Goal: Task Accomplishment & Management: Complete application form

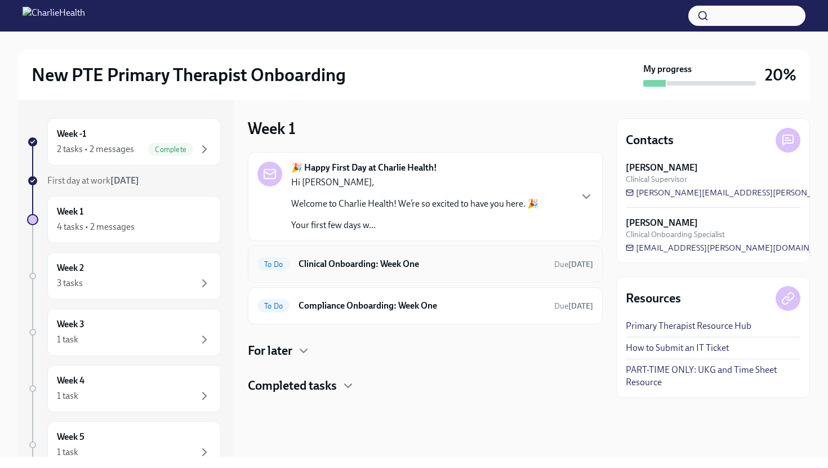
click at [359, 262] on h6 "Clinical Onboarding: Week One" at bounding box center [422, 264] width 247 height 12
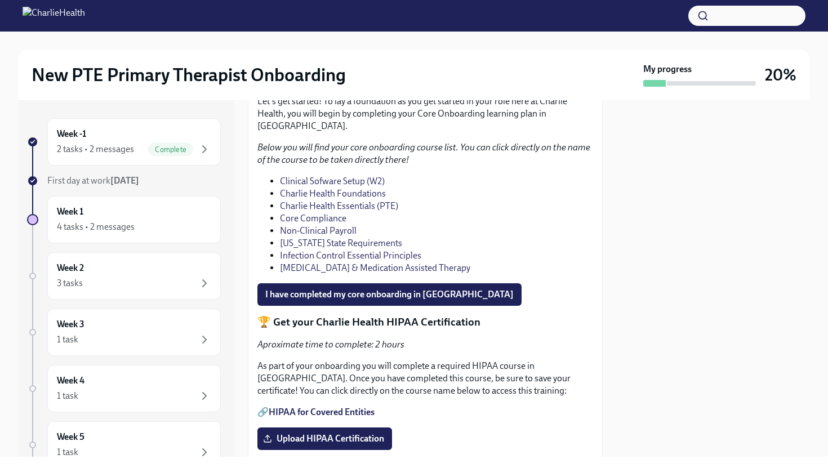
scroll to position [813, 0]
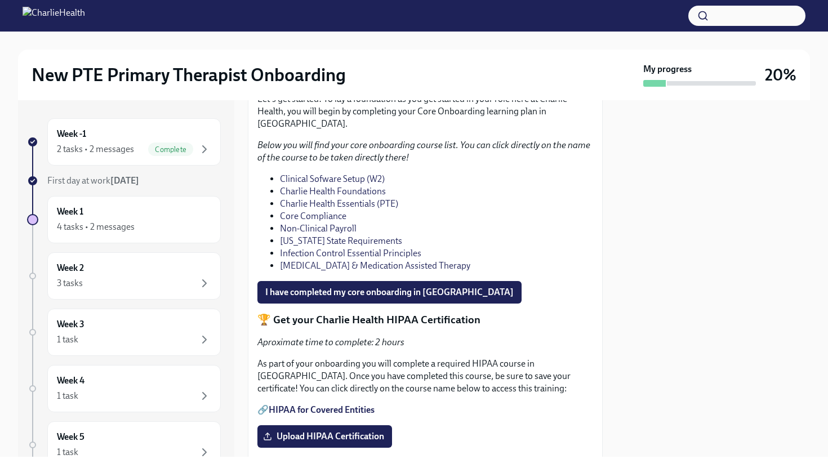
click at [354, 209] on link "Charlie Health Essentials (PTE)" at bounding box center [339, 203] width 118 height 11
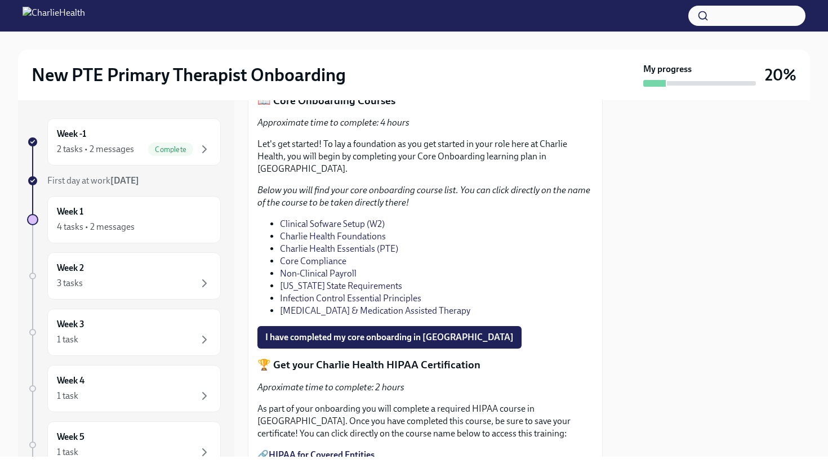
scroll to position [785, 0]
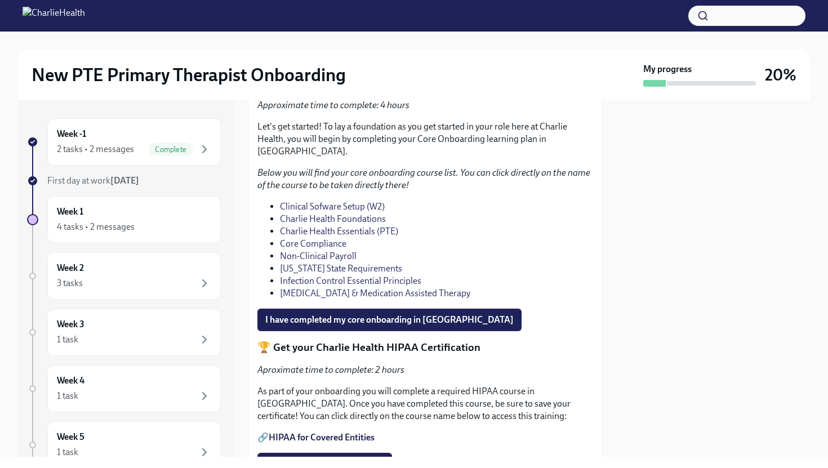
click at [319, 249] on link "Core Compliance" at bounding box center [313, 243] width 66 height 11
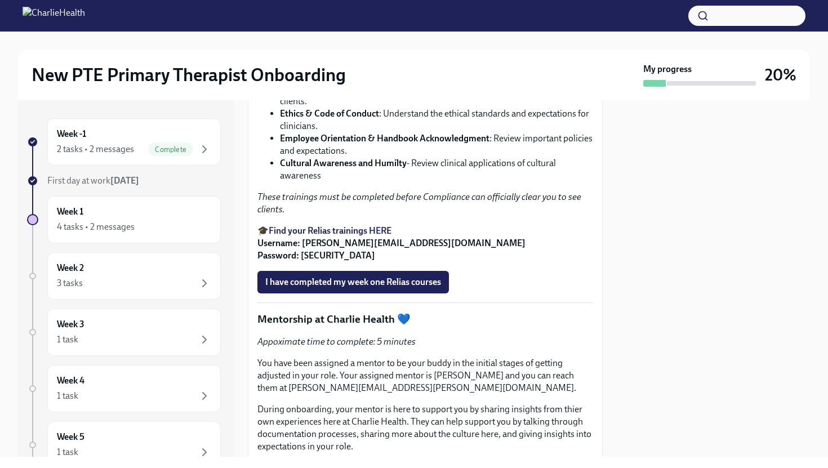
scroll to position [1691, 0]
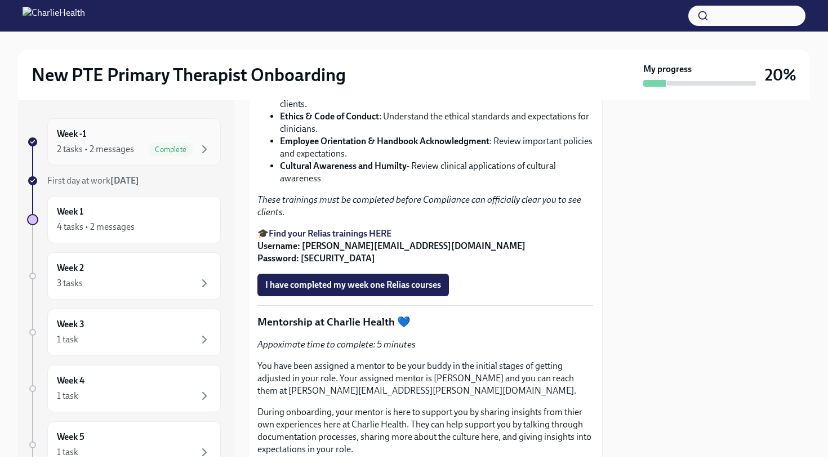
click at [149, 143] on div "Complete" at bounding box center [179, 150] width 63 height 14
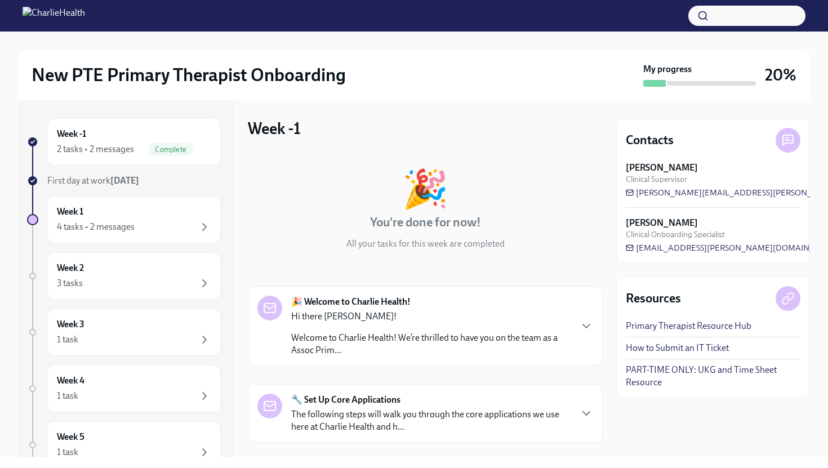
scroll to position [149, 0]
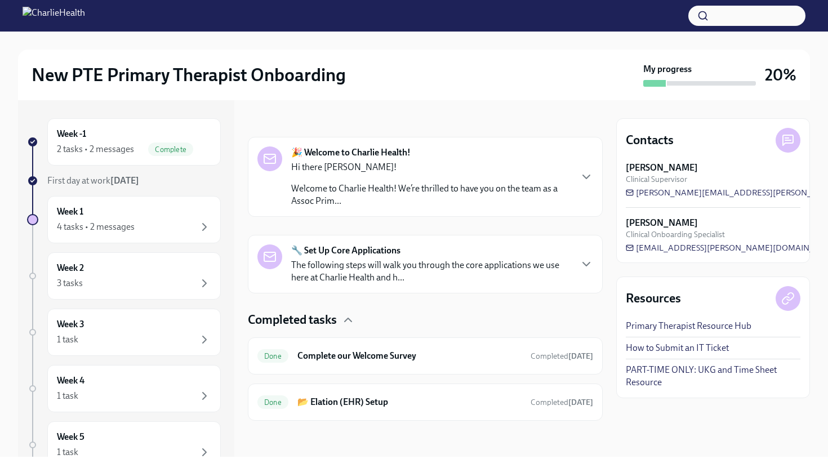
click at [376, 278] on p "The following steps will walk you through the core applications we use here at …" at bounding box center [430, 271] width 279 height 25
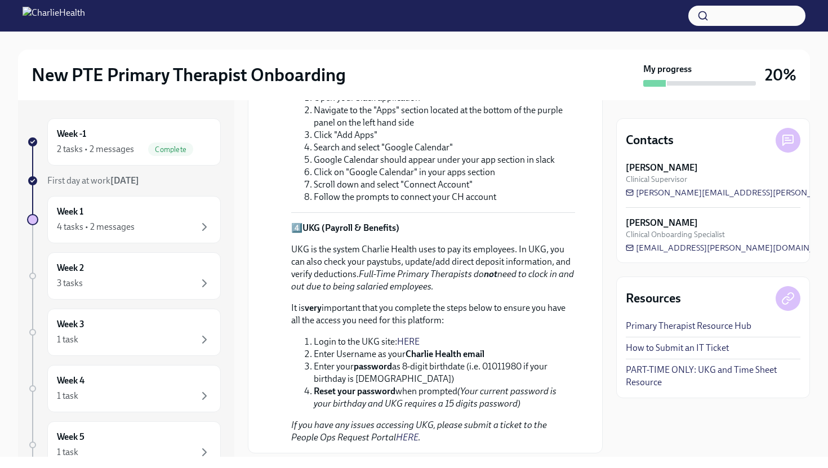
scroll to position [830, 0]
click at [406, 335] on link "HERE" at bounding box center [408, 340] width 23 height 11
click at [122, 210] on div "Week 1 4 tasks • 2 messages" at bounding box center [134, 220] width 154 height 28
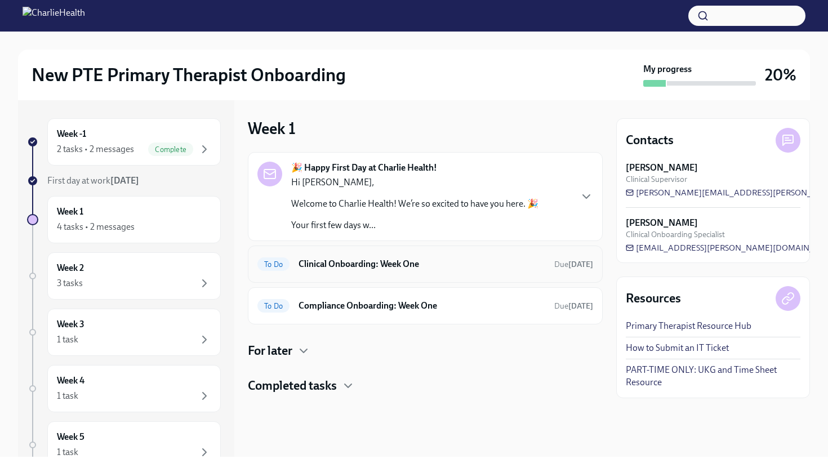
click at [394, 268] on h6 "Clinical Onboarding: Week One" at bounding box center [422, 264] width 247 height 12
